Goal: Information Seeking & Learning: Compare options

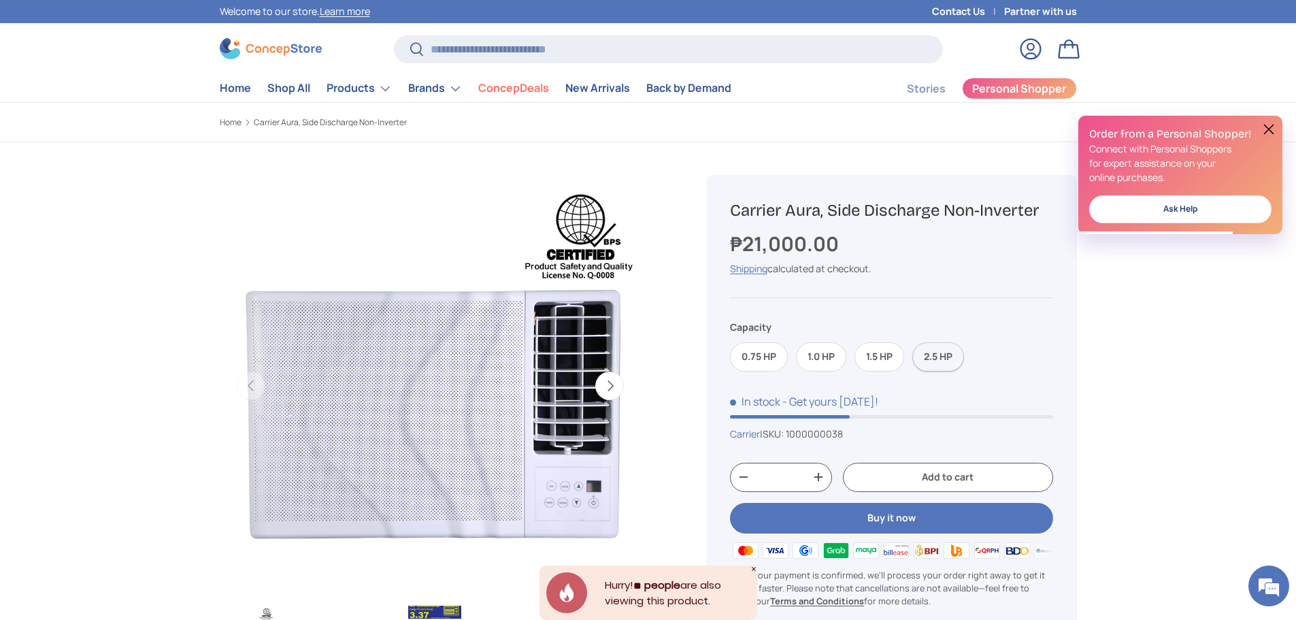
click at [933, 356] on label "2.5 HP" at bounding box center [938, 356] width 52 height 29
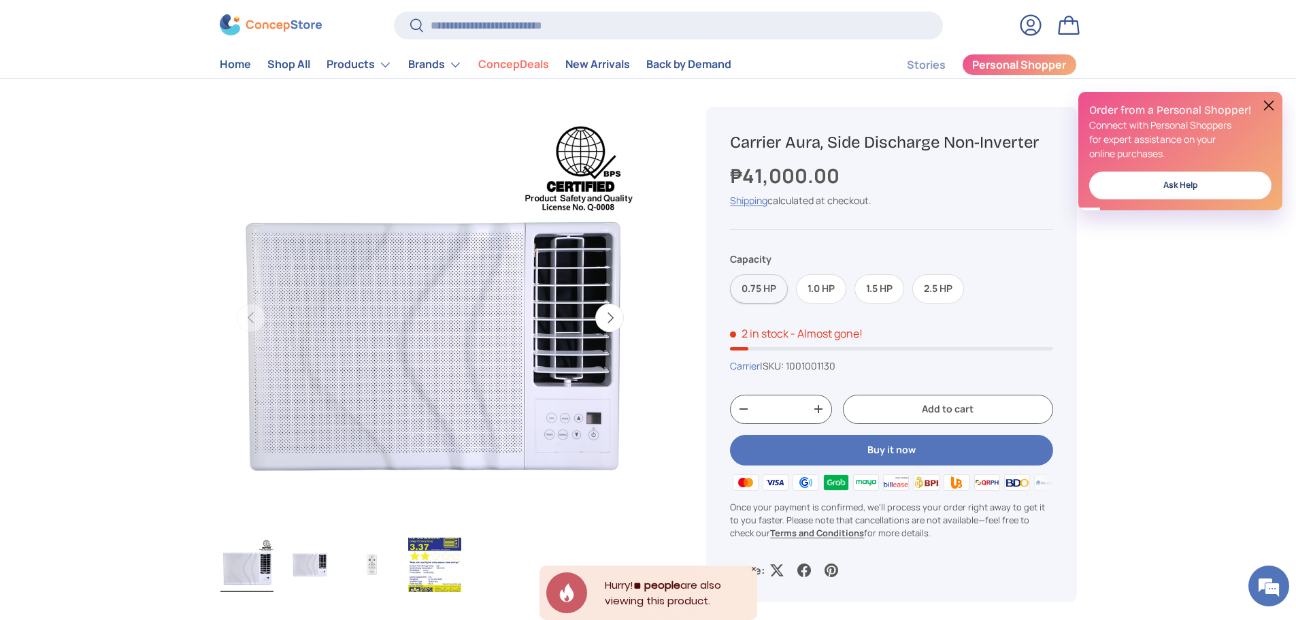
click at [765, 286] on label "0.75 HP" at bounding box center [759, 288] width 58 height 29
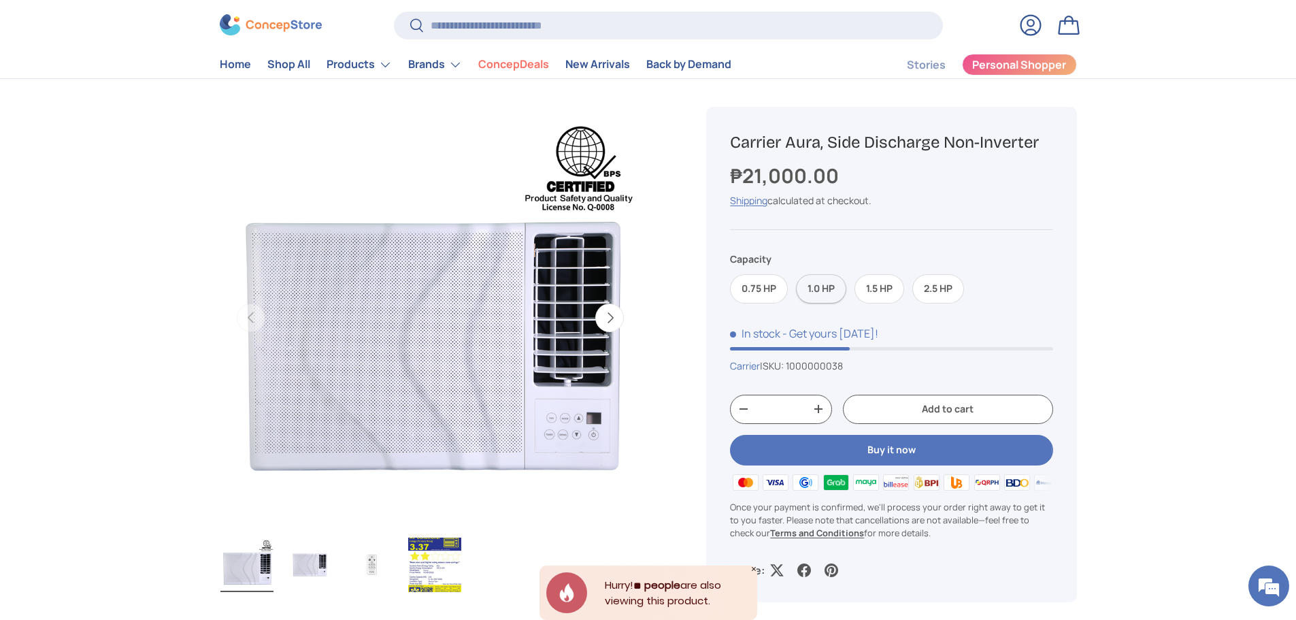
click at [811, 287] on label "1.0 HP" at bounding box center [821, 288] width 50 height 29
click at [867, 288] on label "1.5 HP" at bounding box center [880, 288] width 50 height 29
click at [935, 288] on label "2.5 HP" at bounding box center [938, 288] width 52 height 29
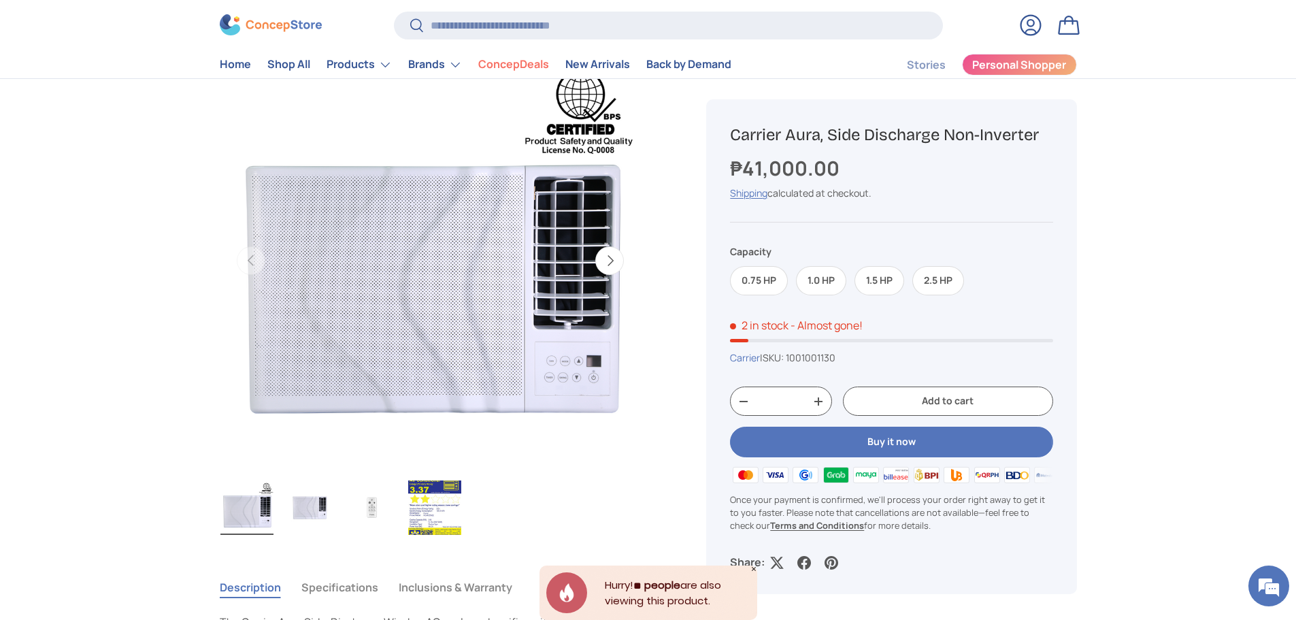
scroll to position [68, 0]
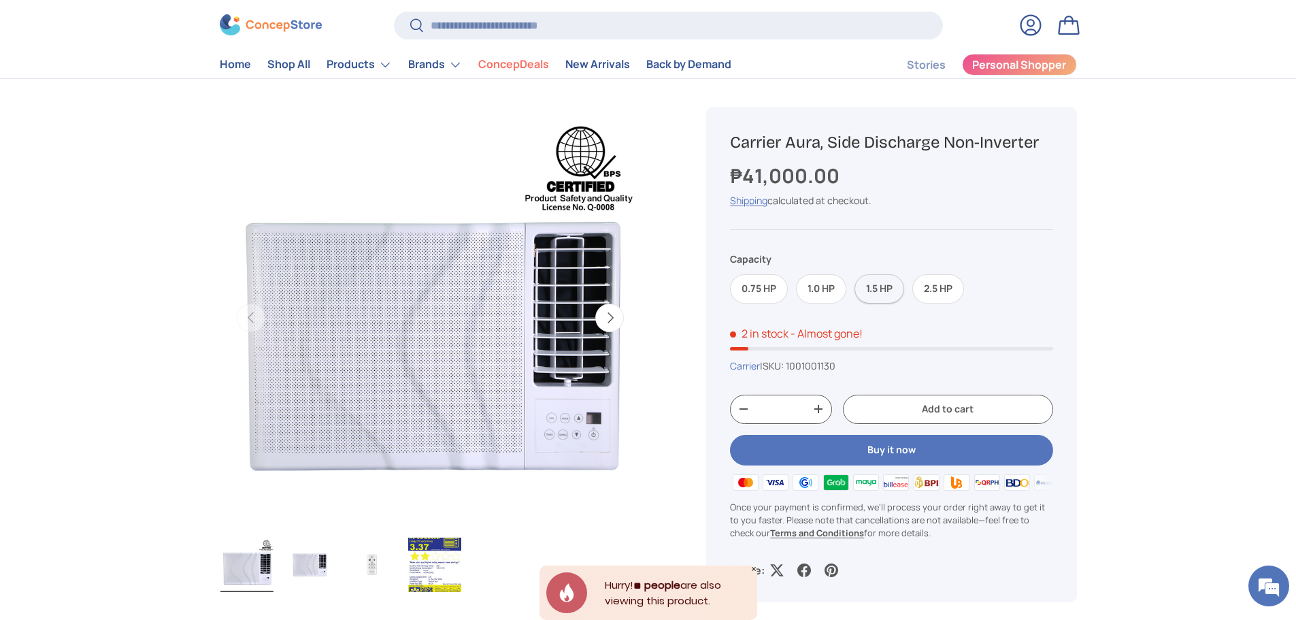
click at [886, 285] on label "1.5 HP" at bounding box center [880, 288] width 50 height 29
click at [941, 286] on label "2.5 HP" at bounding box center [938, 288] width 52 height 29
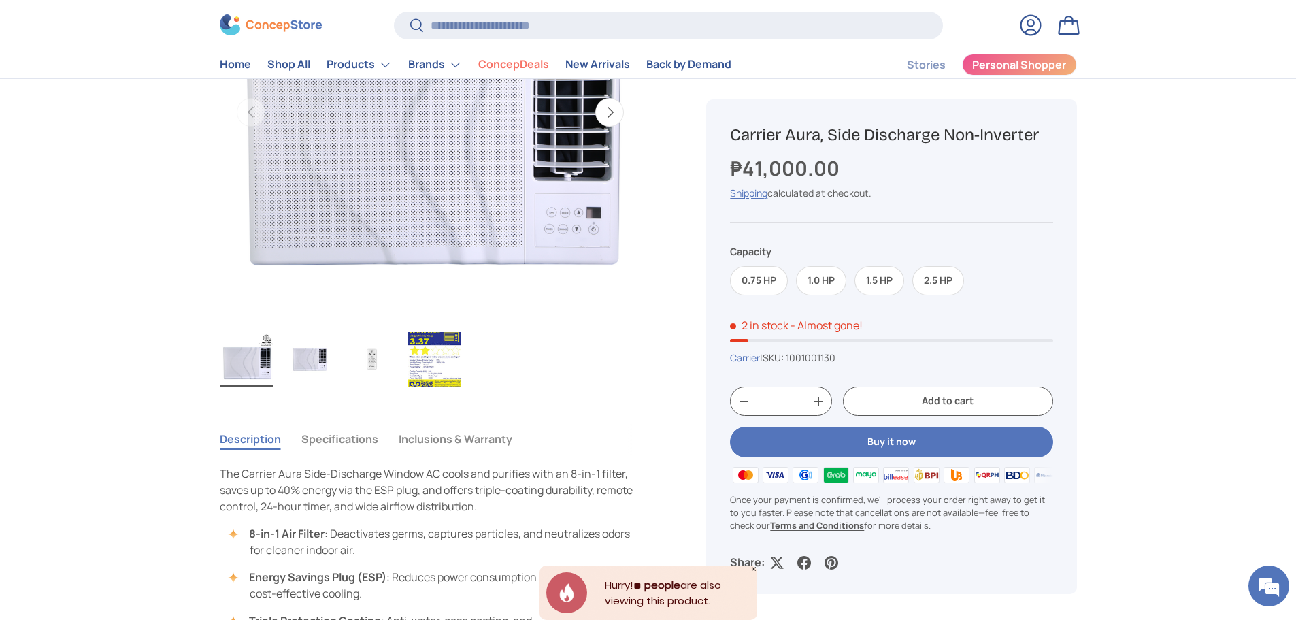
scroll to position [272, 0]
click at [876, 280] on label "1.5 HP" at bounding box center [880, 281] width 50 height 29
click at [942, 283] on label "2.5 HP" at bounding box center [938, 281] width 52 height 29
click at [816, 281] on label "1.0 HP" at bounding box center [821, 281] width 50 height 29
click at [758, 277] on label "0.75 HP" at bounding box center [759, 281] width 58 height 29
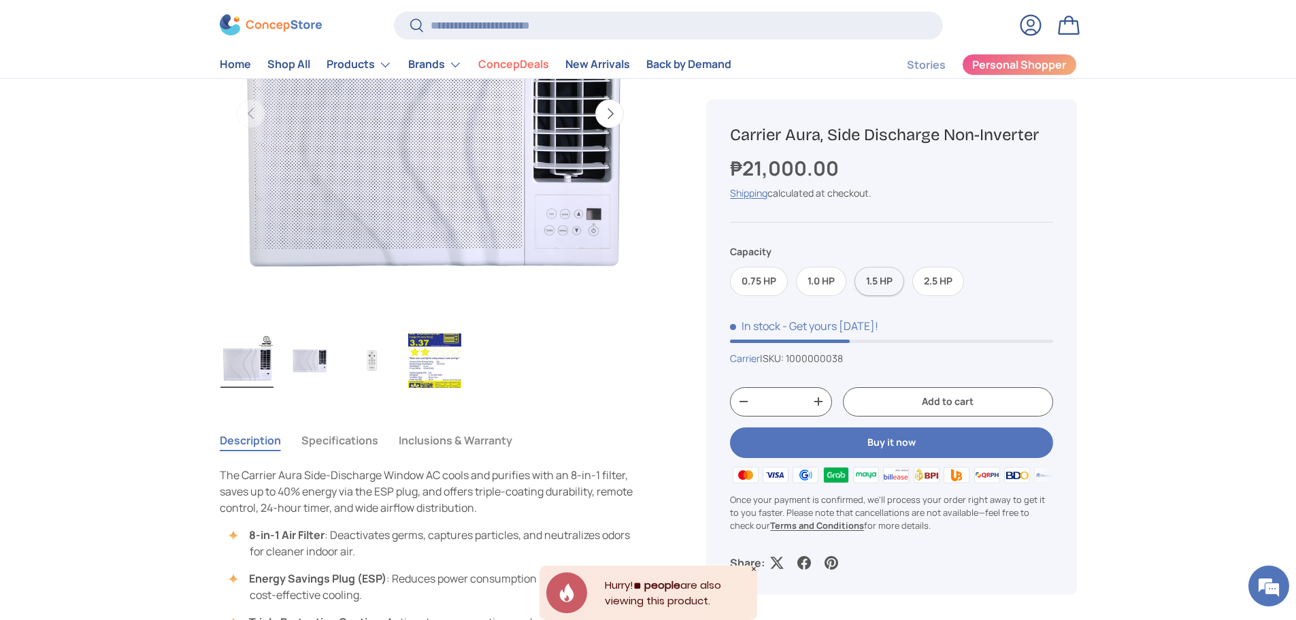
click at [886, 280] on label "1.5 HP" at bounding box center [880, 281] width 50 height 29
click at [960, 284] on label "2.5 HP" at bounding box center [938, 281] width 52 height 29
click at [820, 282] on label "1.0 HP" at bounding box center [821, 281] width 50 height 29
click at [769, 280] on label "0.75 HP" at bounding box center [759, 281] width 58 height 29
click at [825, 284] on label "1.0 HP" at bounding box center [821, 281] width 50 height 29
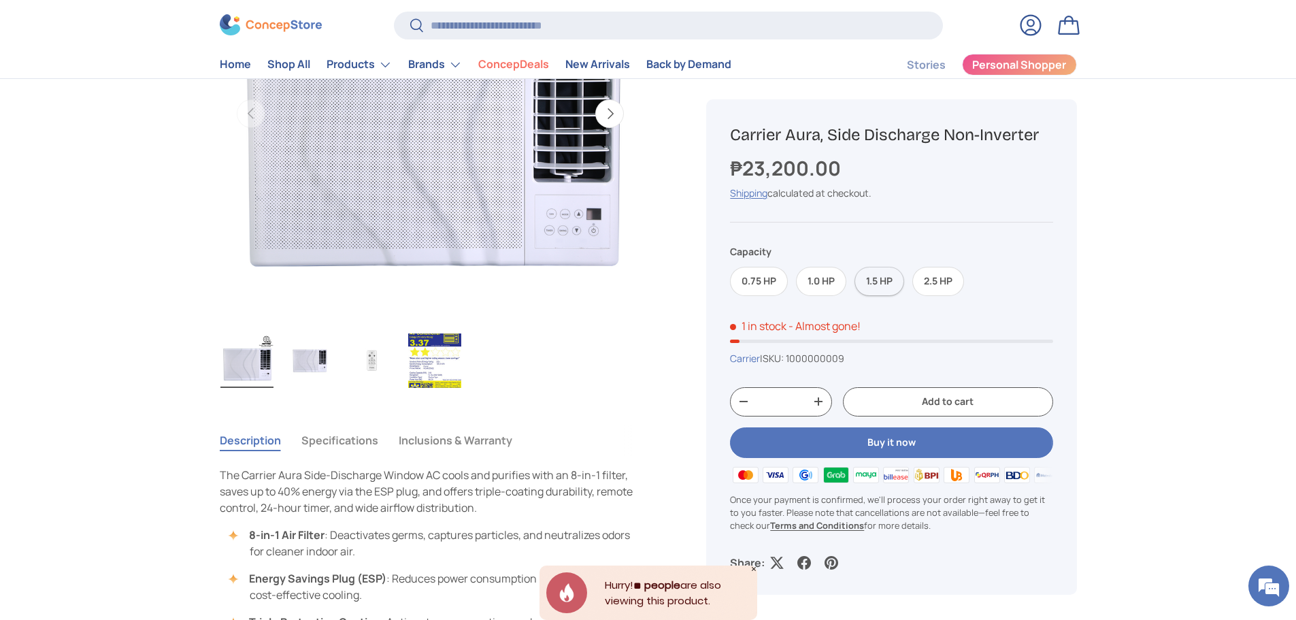
click at [891, 280] on label "1.5 HP" at bounding box center [880, 281] width 50 height 29
click at [940, 280] on label "2.5 HP" at bounding box center [938, 281] width 52 height 29
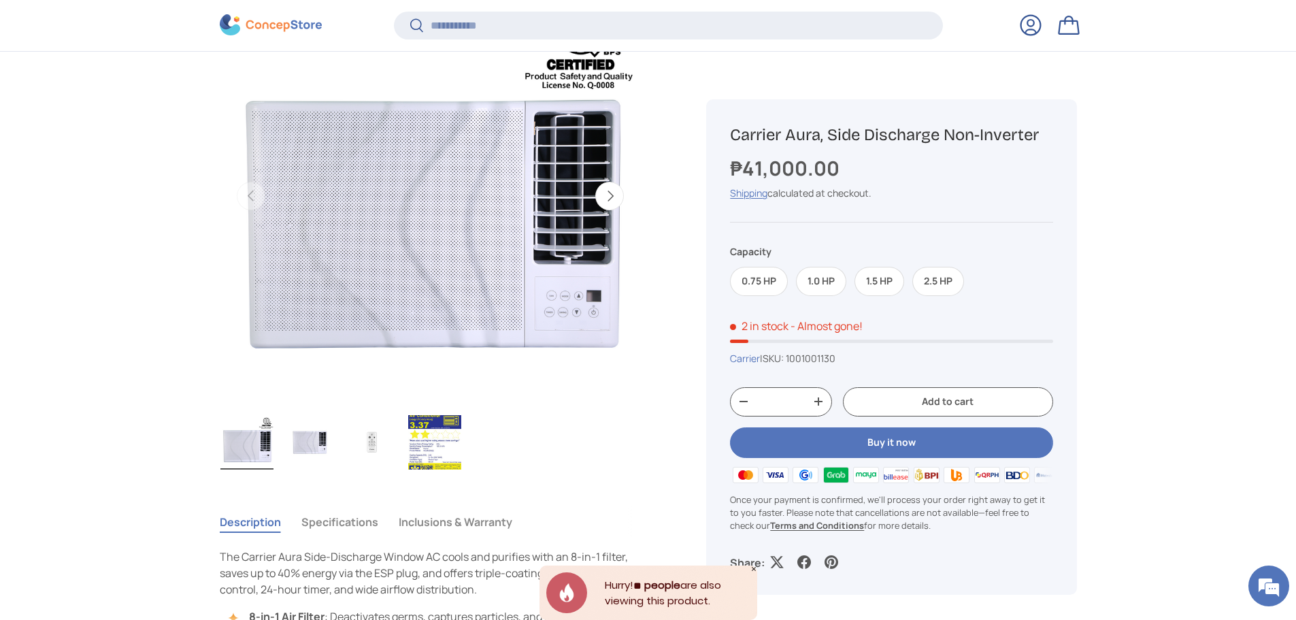
scroll to position [474, 0]
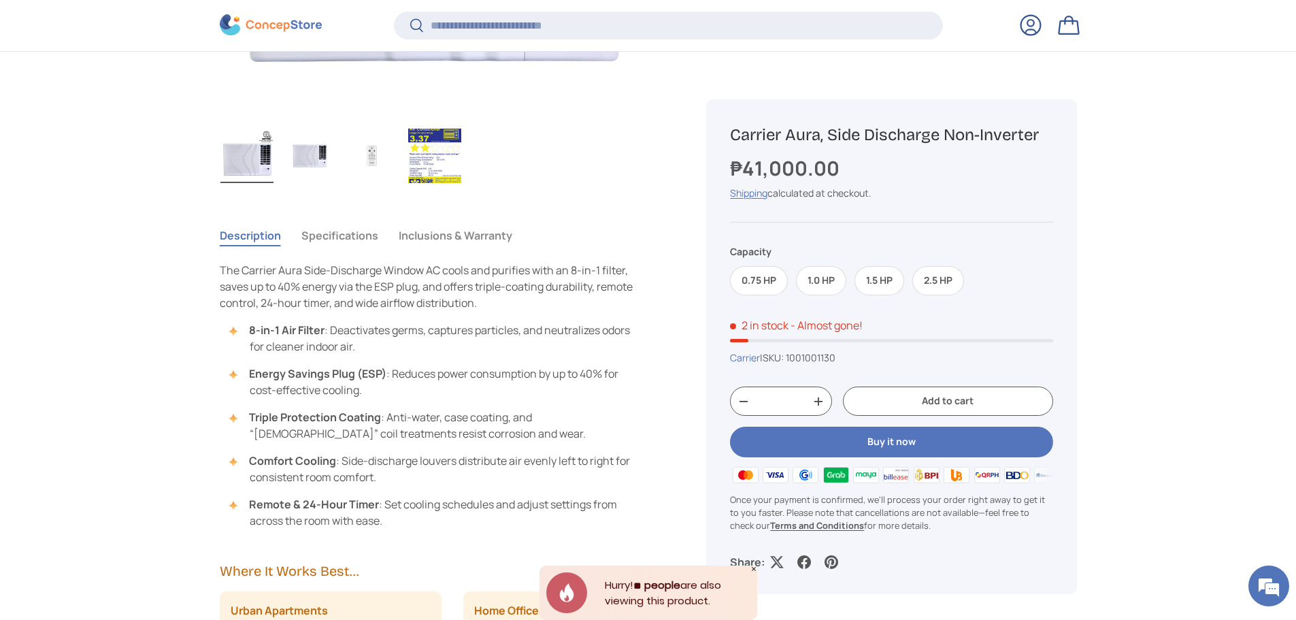
click at [345, 234] on button "Specifications" at bounding box center [339, 235] width 77 height 31
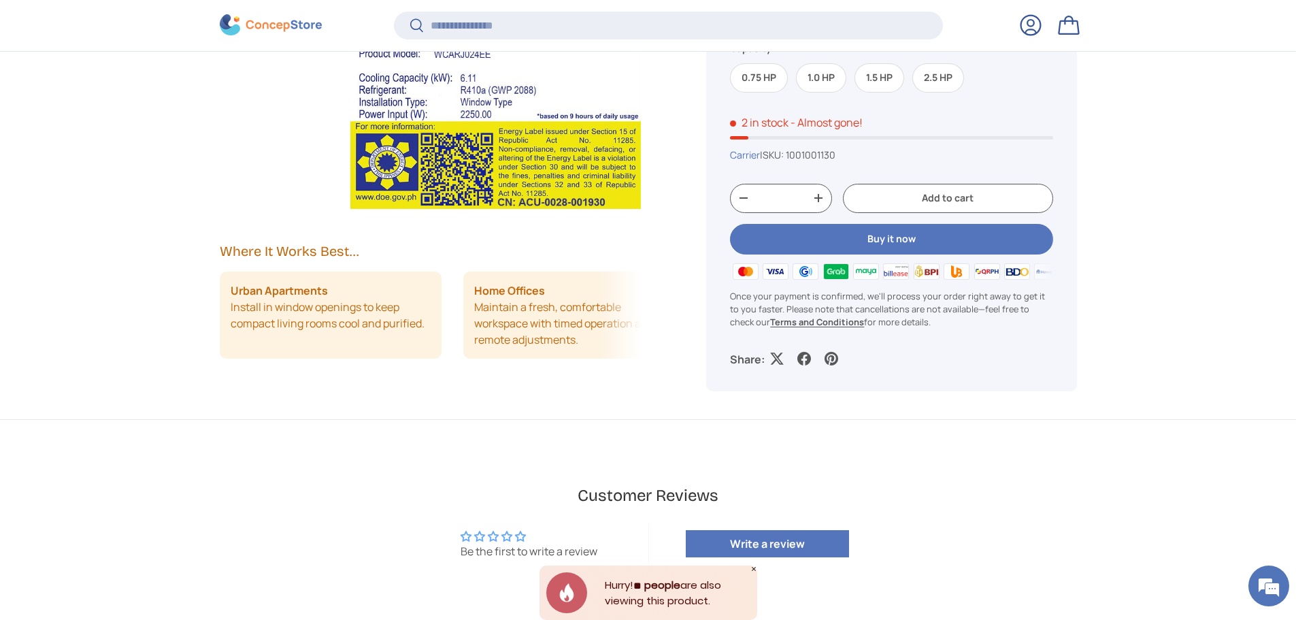
scroll to position [1766, 0]
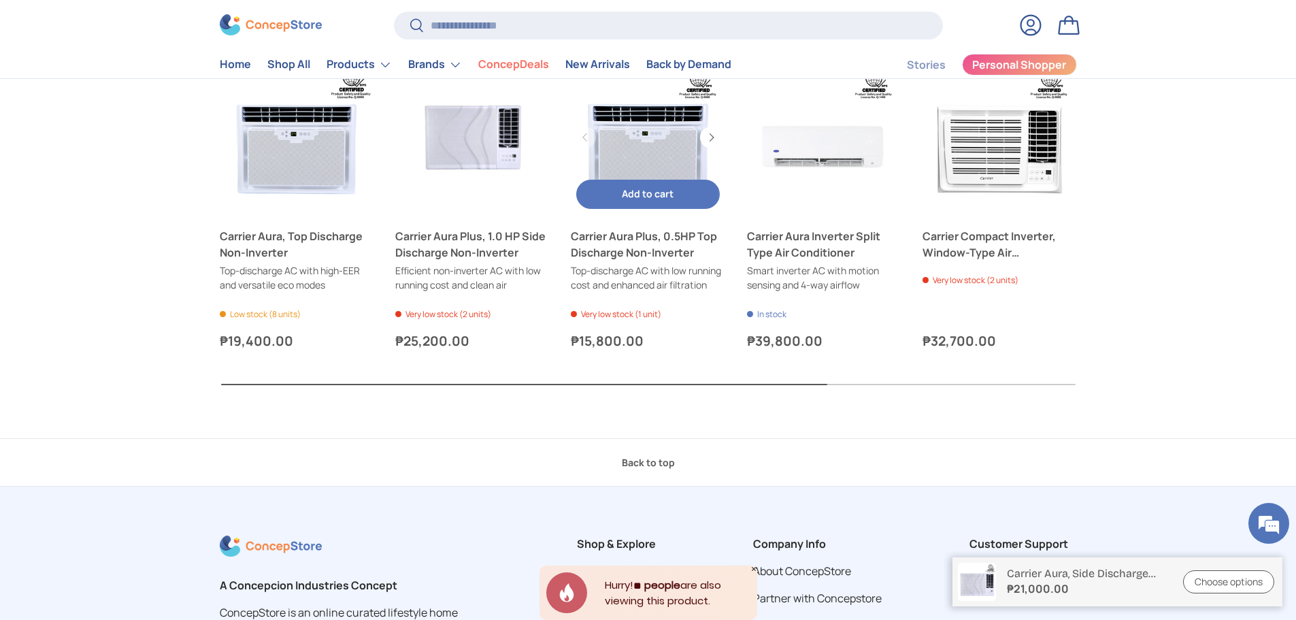
scroll to position [1429, 0]
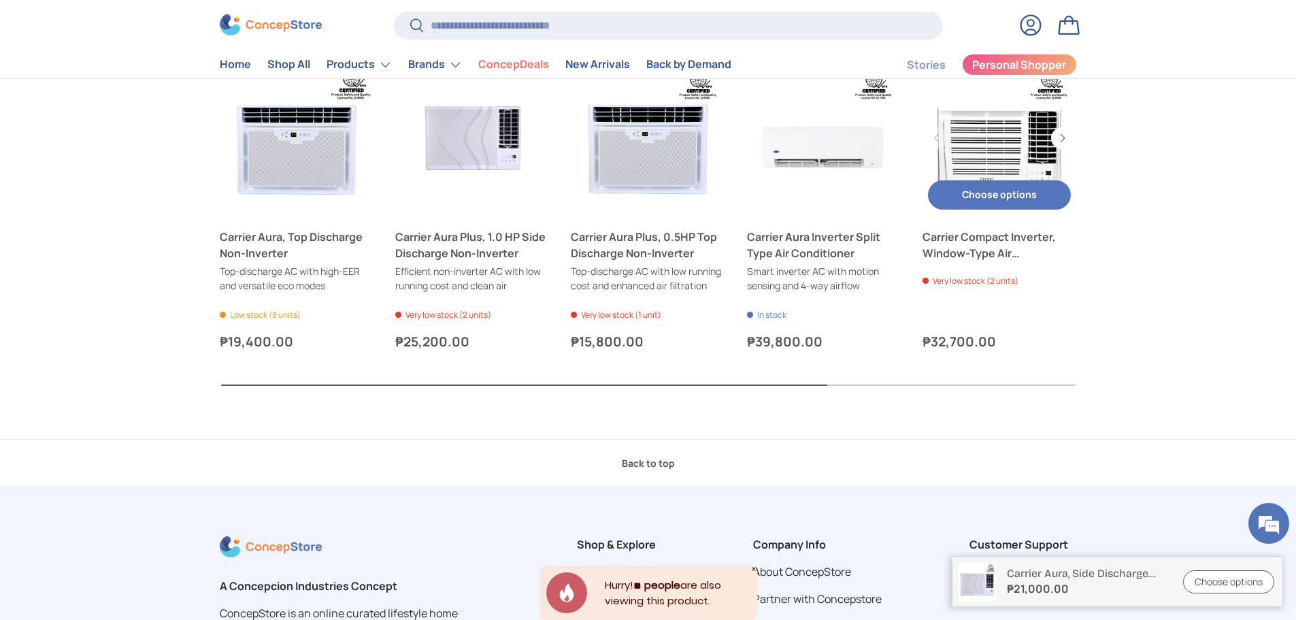
click at [980, 241] on link "Carrier Compact Inverter, Window-Type Air Conditioner" at bounding box center [1000, 245] width 154 height 33
